Goal: Browse casually

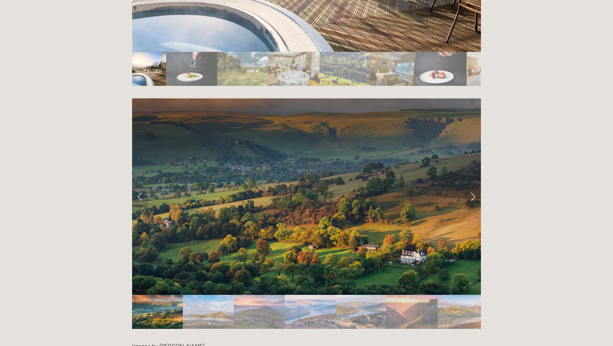
scroll to position [1358, 0]
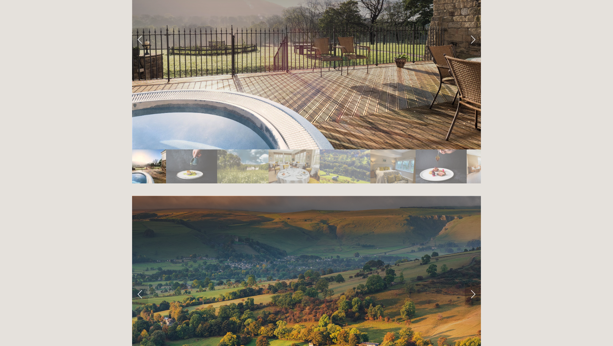
click at [474, 283] on link "Next Slide" at bounding box center [473, 294] width 16 height 22
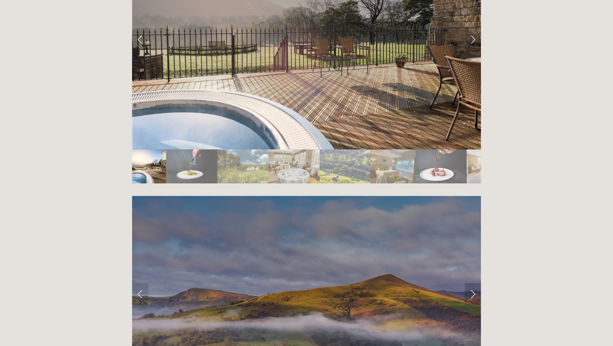
click at [474, 283] on link "Next Slide" at bounding box center [473, 294] width 16 height 22
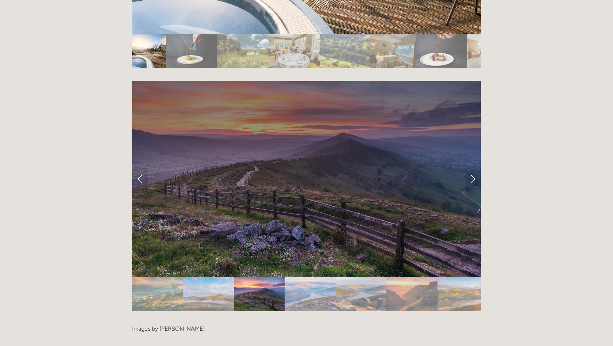
scroll to position [1473, 0]
click at [142, 168] on link "Previous Slide" at bounding box center [140, 179] width 16 height 22
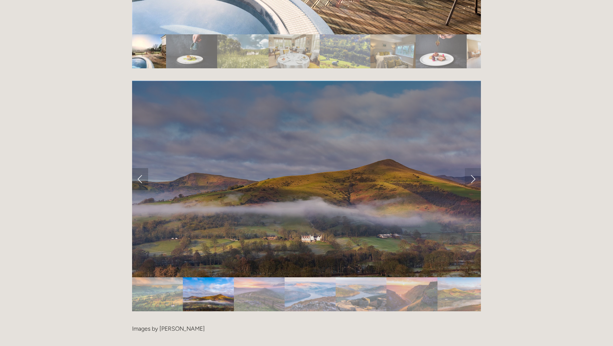
click at [142, 168] on link "Previous Slide" at bounding box center [140, 179] width 16 height 22
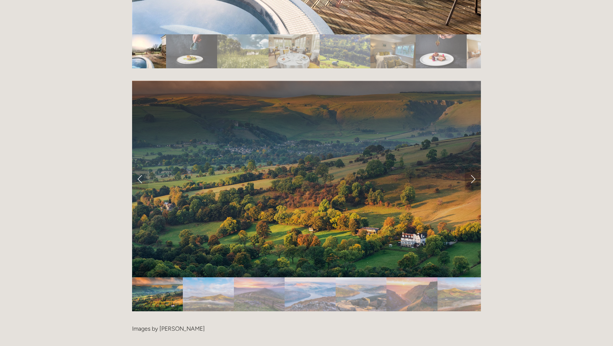
click at [477, 168] on link "Next Slide" at bounding box center [473, 179] width 16 height 22
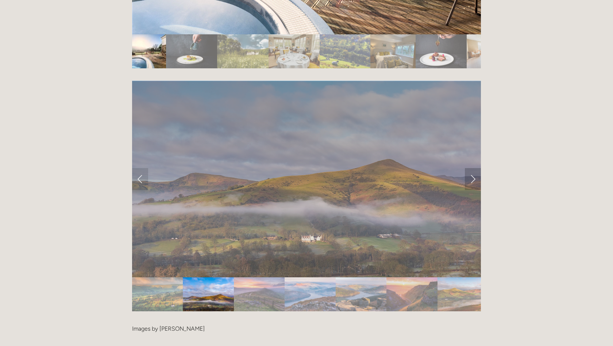
click at [476, 168] on link "Next Slide" at bounding box center [473, 179] width 16 height 22
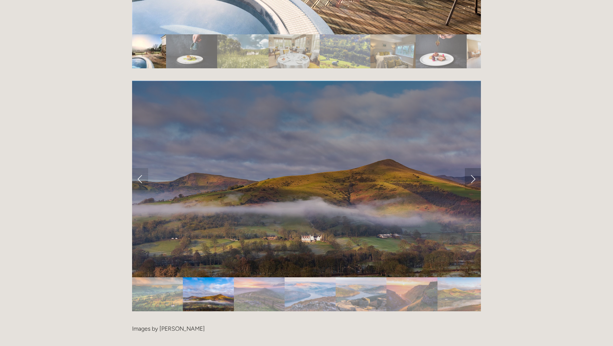
click at [476, 168] on link "Next Slide" at bounding box center [473, 179] width 16 height 22
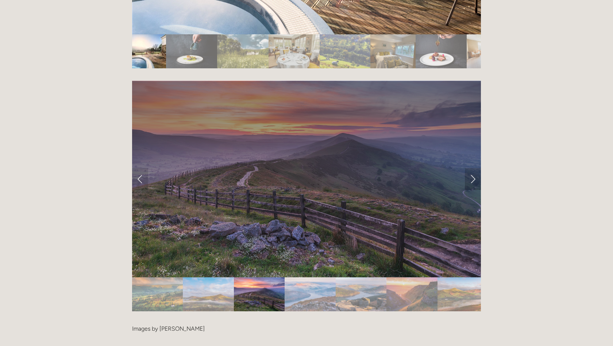
click at [476, 168] on link "Next Slide" at bounding box center [473, 179] width 16 height 22
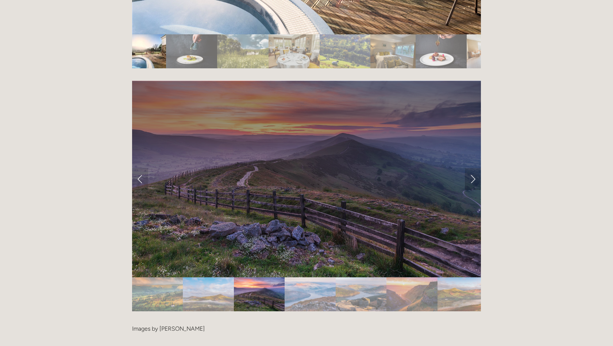
click at [476, 168] on link "Next Slide" at bounding box center [473, 179] width 16 height 22
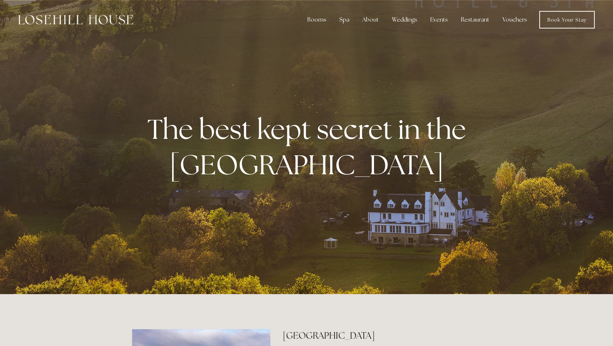
scroll to position [0, 0]
